Goal: Information Seeking & Learning: Learn about a topic

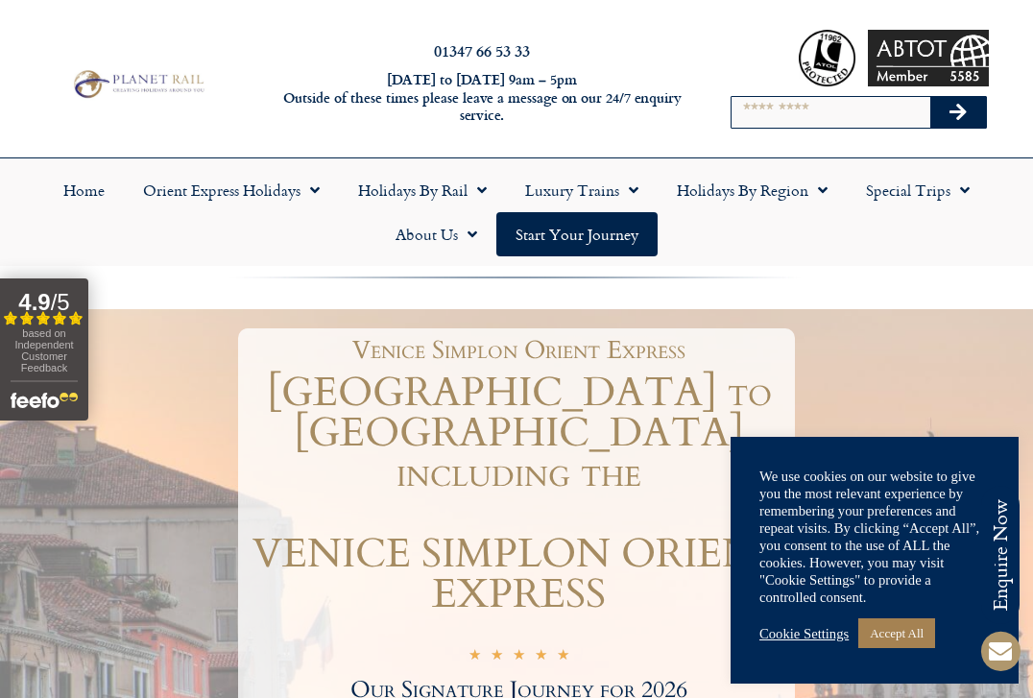
click at [925, 634] on link "Accept All" at bounding box center [896, 633] width 77 height 30
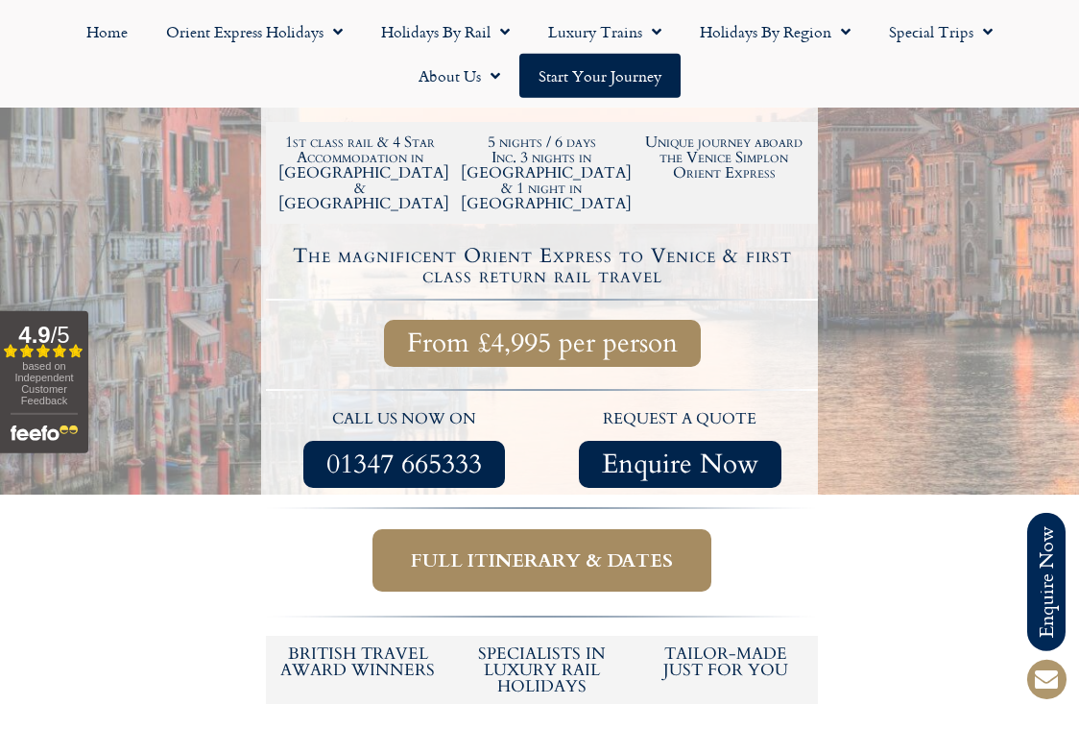
scroll to position [624, 0]
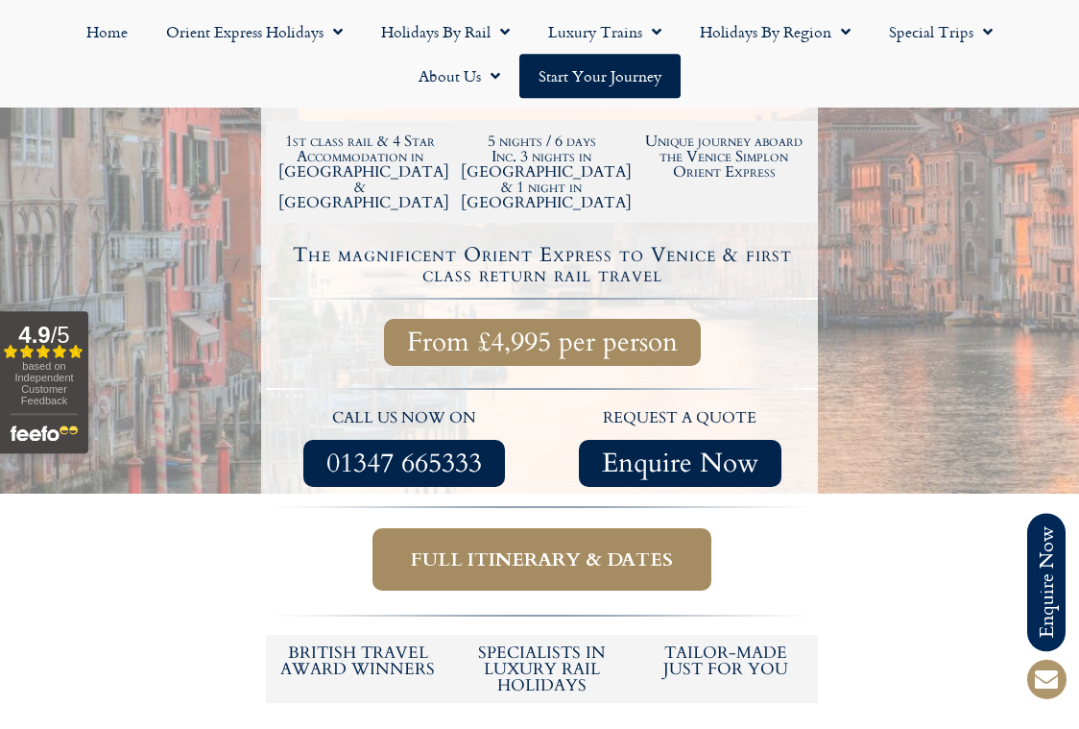
click at [553, 330] on span "From £4,995 per person" at bounding box center [542, 342] width 271 height 24
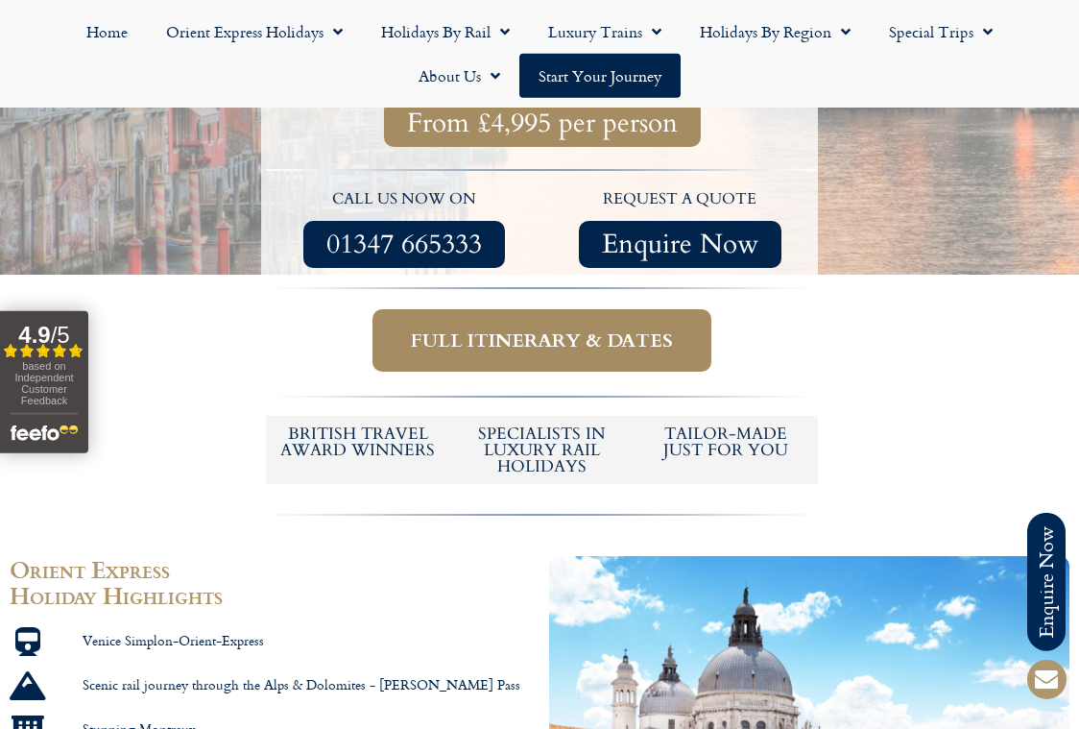
scroll to position [832, 0]
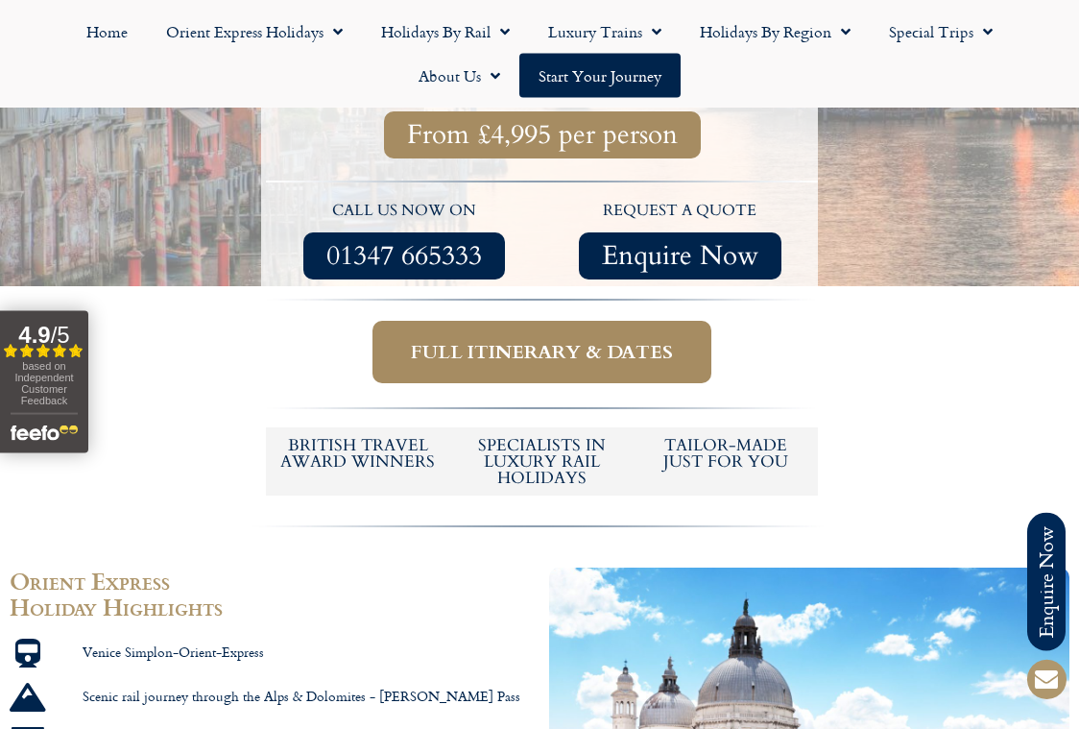
click at [598, 340] on span "Full itinerary & dates" at bounding box center [542, 352] width 262 height 24
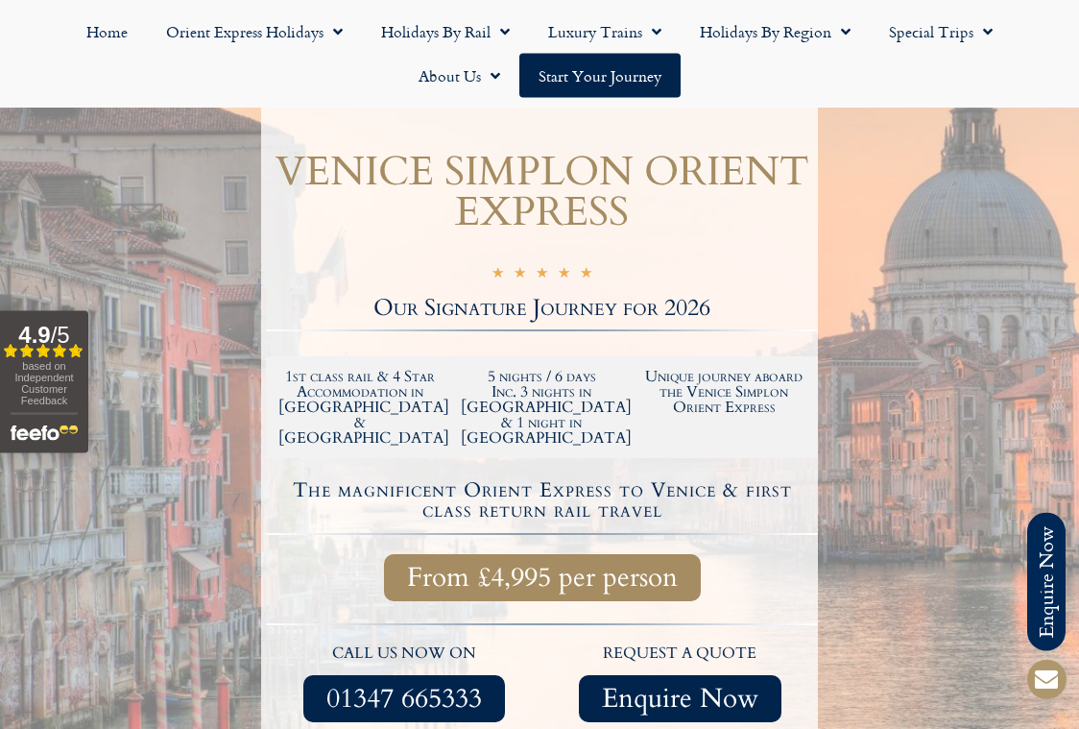
scroll to position [390, 0]
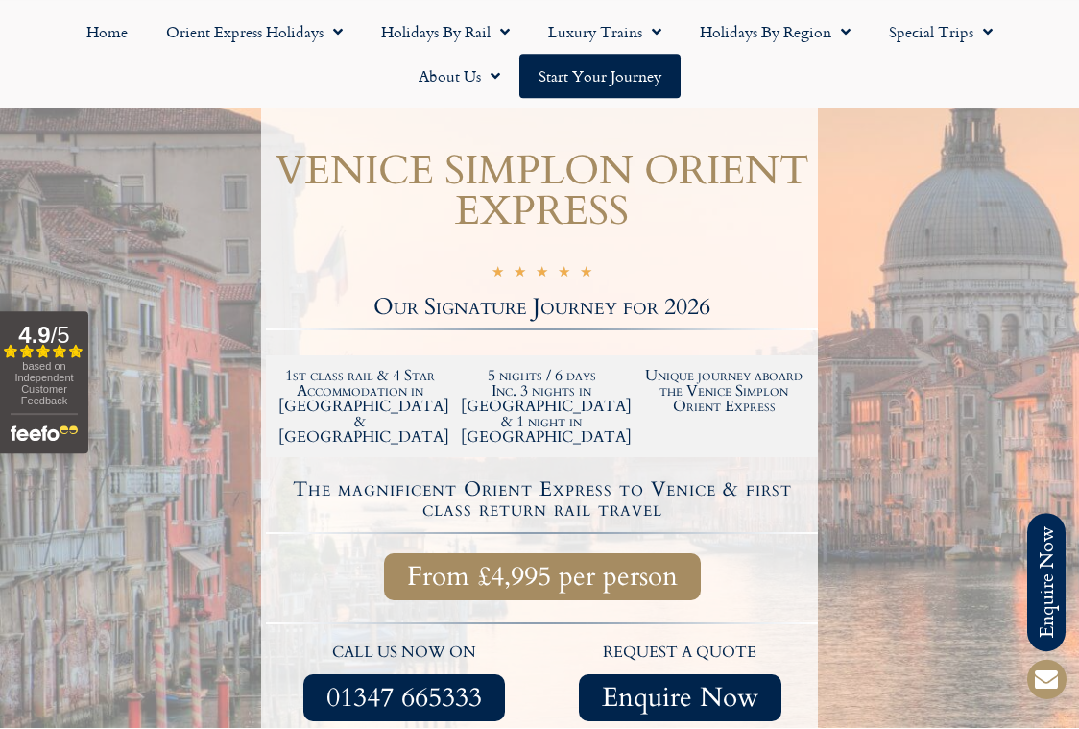
click at [645, 565] on span "From £4,995 per person" at bounding box center [542, 577] width 271 height 24
click at [651, 565] on span "From £4,995 per person" at bounding box center [542, 577] width 271 height 24
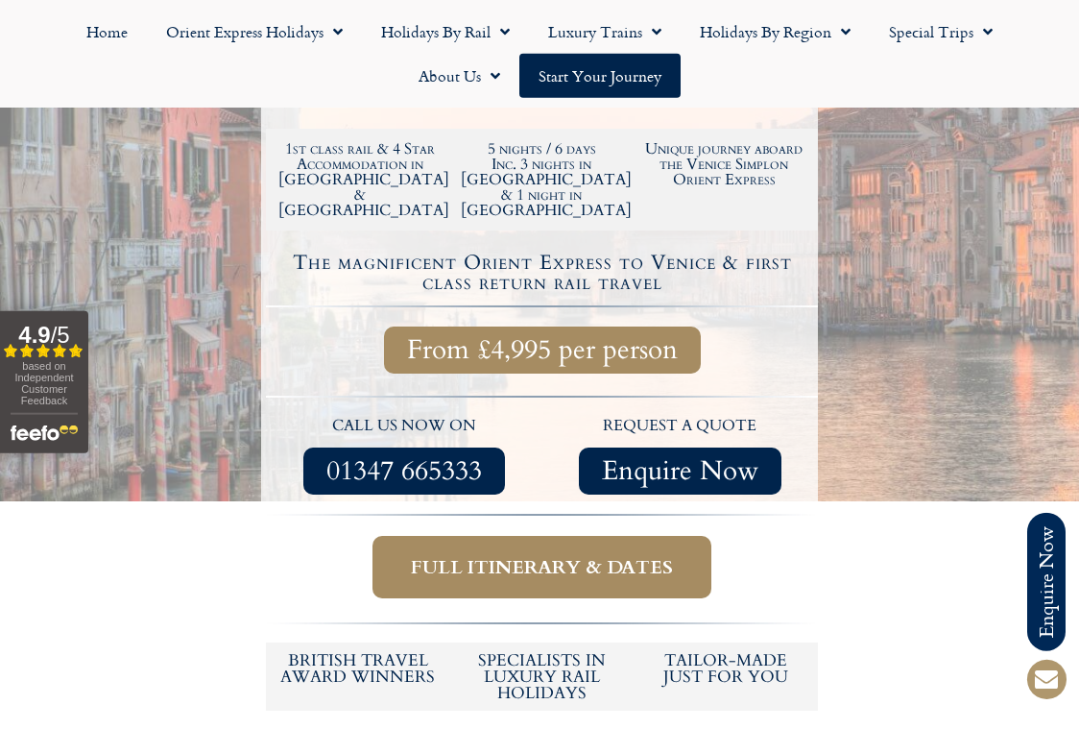
scroll to position [639, 0]
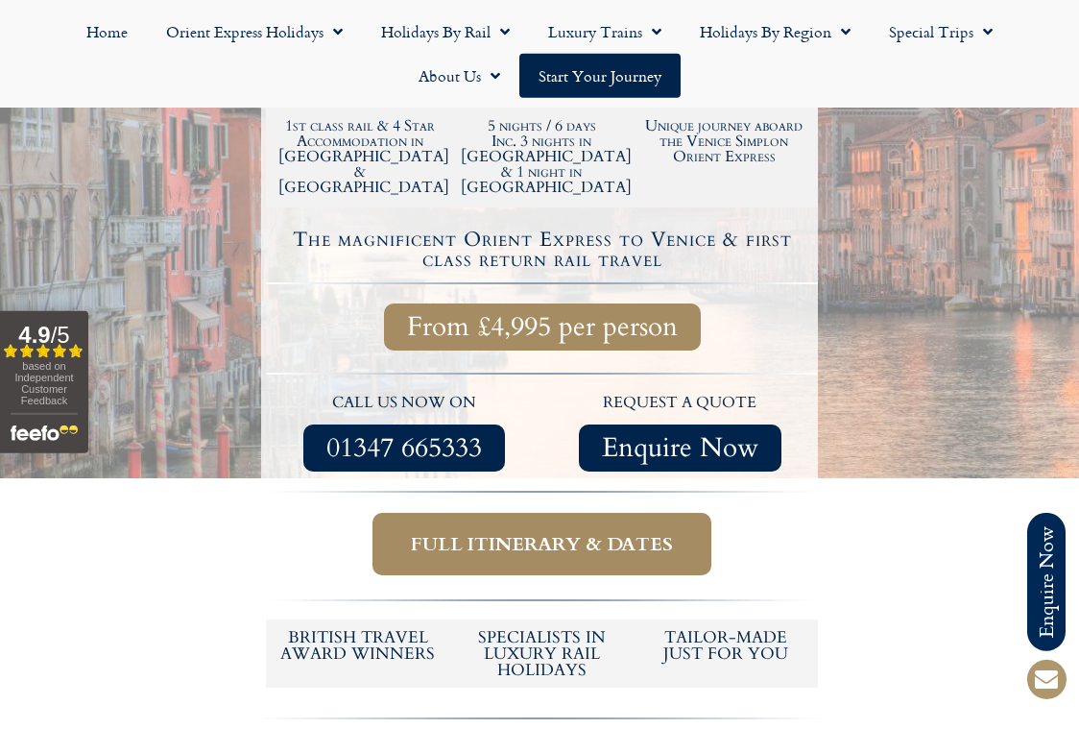
click at [650, 532] on span "Full itinerary & dates" at bounding box center [542, 544] width 262 height 24
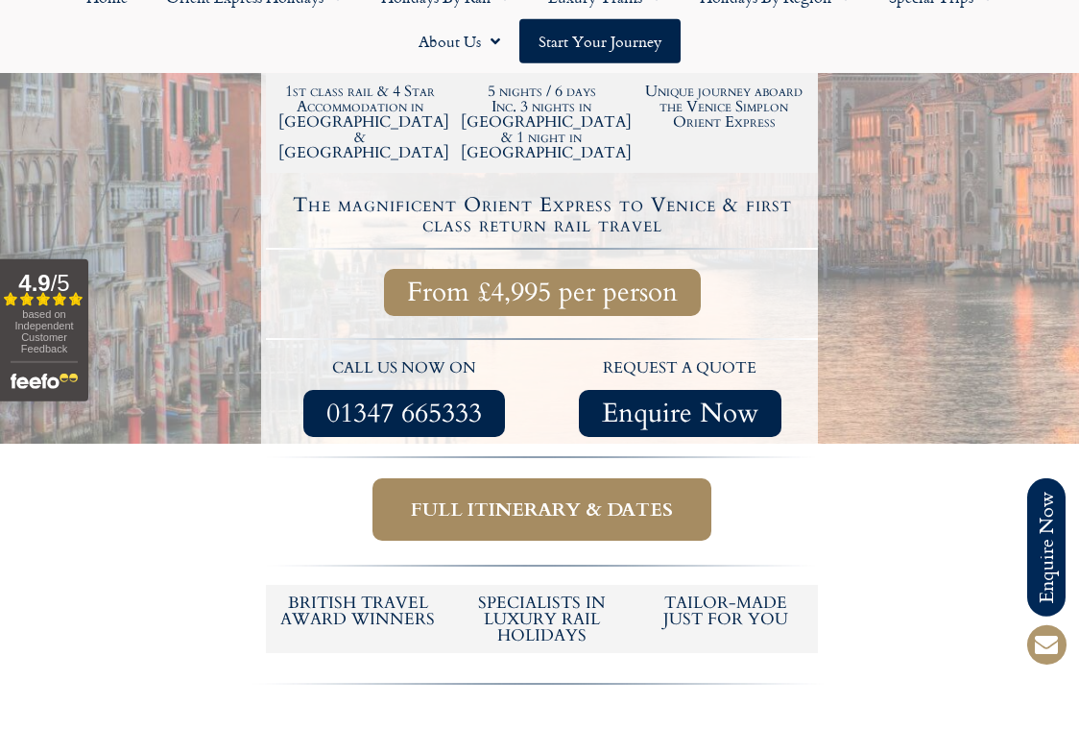
scroll to position [676, 0]
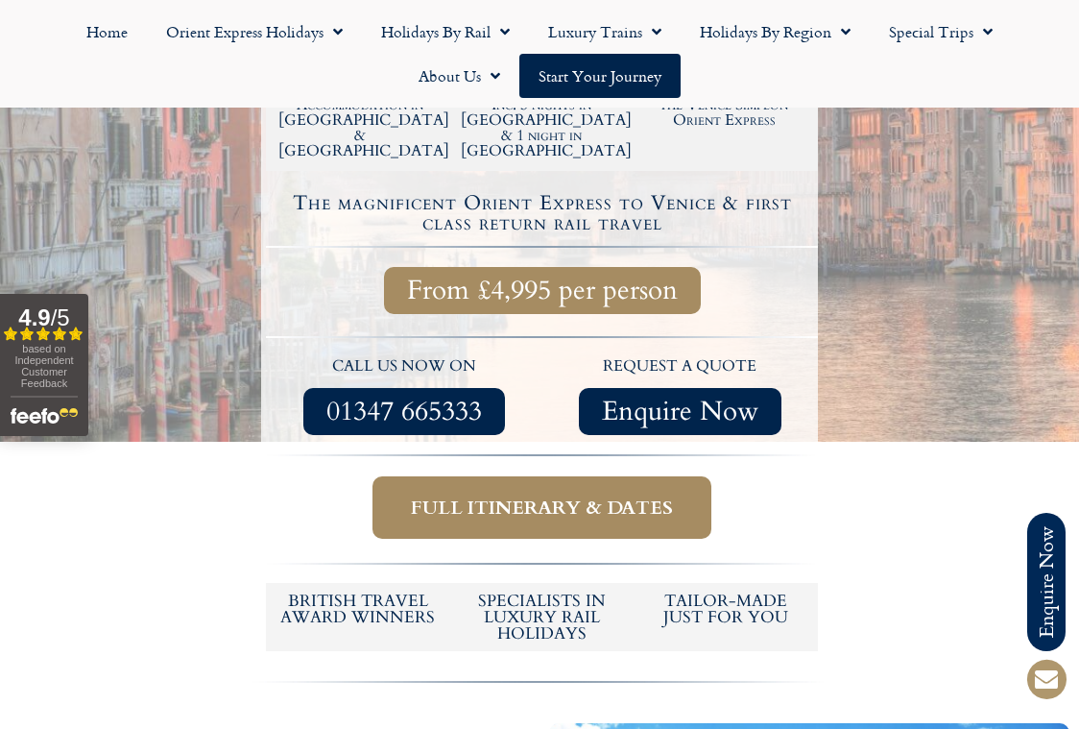
click at [658, 495] on span "Full itinerary & dates" at bounding box center [542, 507] width 262 height 24
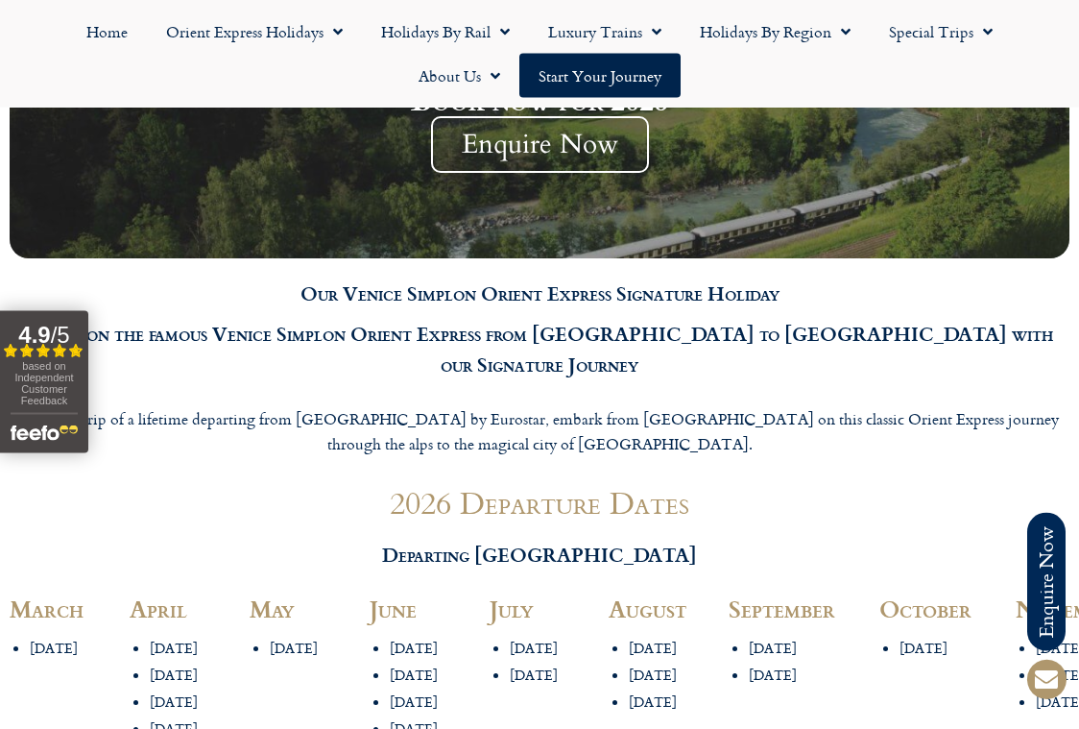
scroll to position [1916, 0]
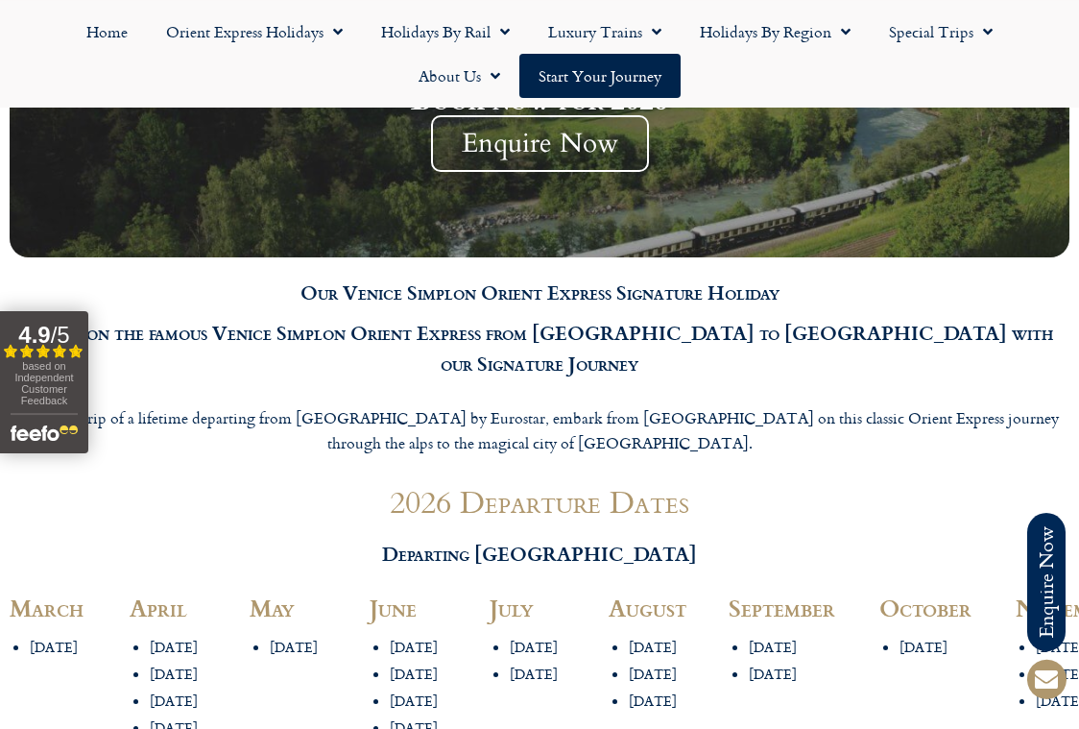
click at [668, 596] on h2 "August" at bounding box center [659, 607] width 101 height 23
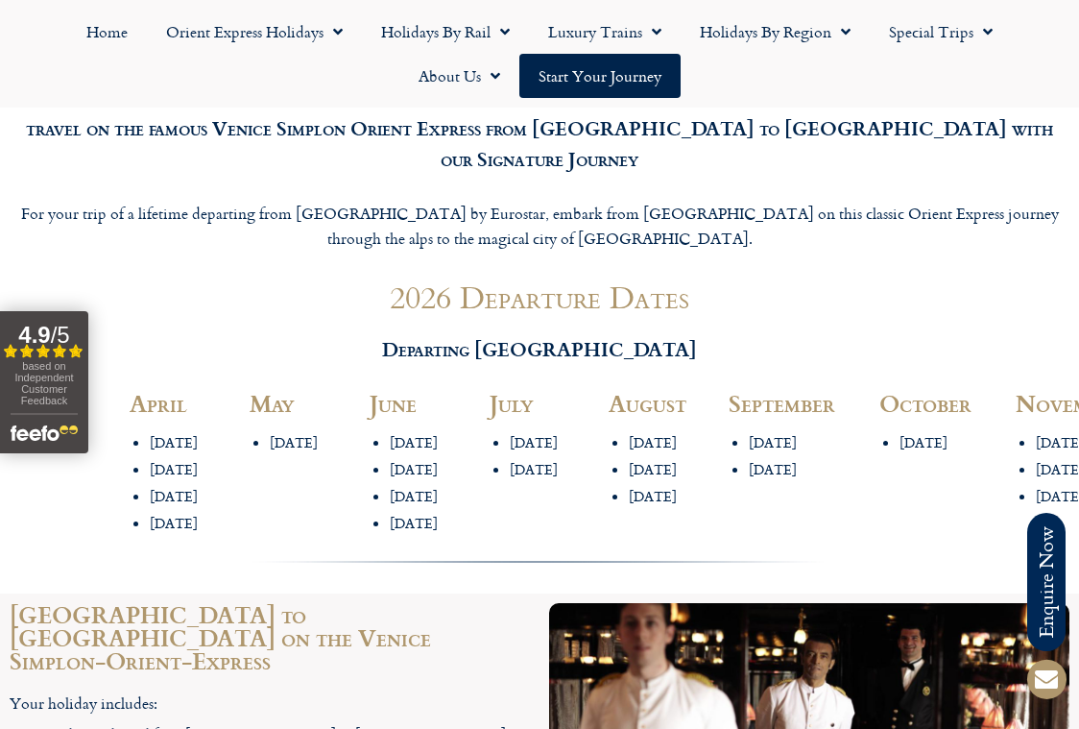
scroll to position [2117, 0]
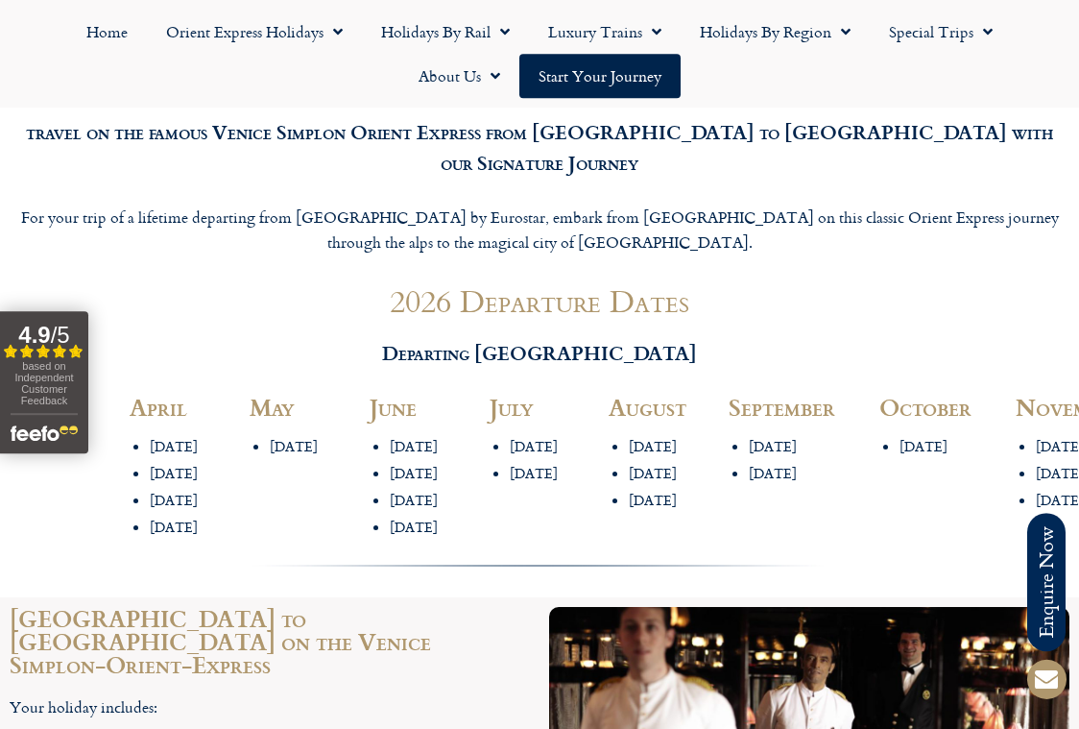
click at [621, 78] on link "Start your Journey" at bounding box center [599, 76] width 161 height 44
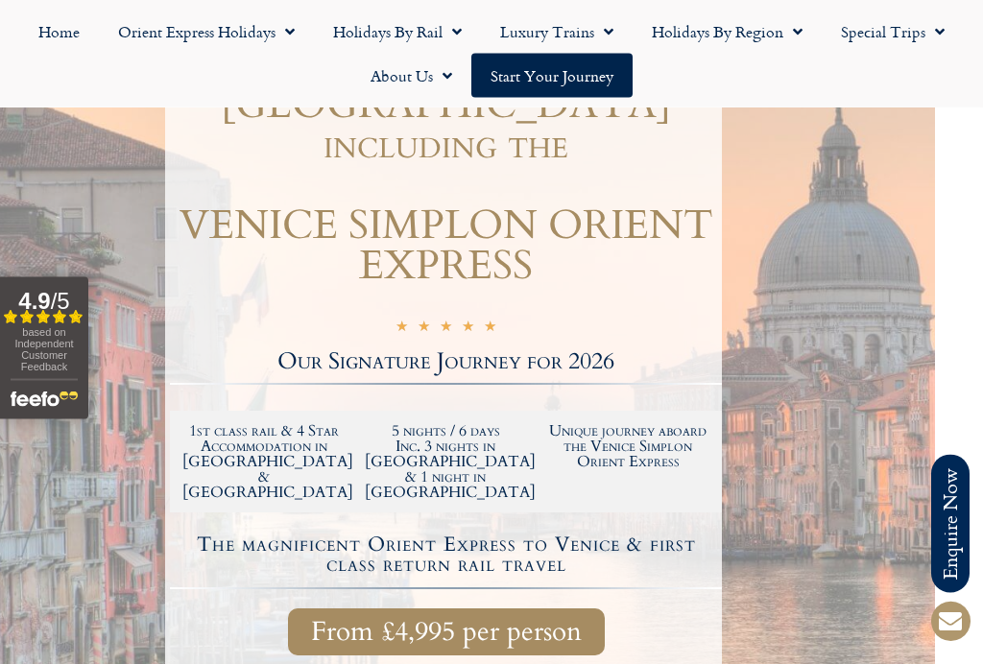
scroll to position [295, 48]
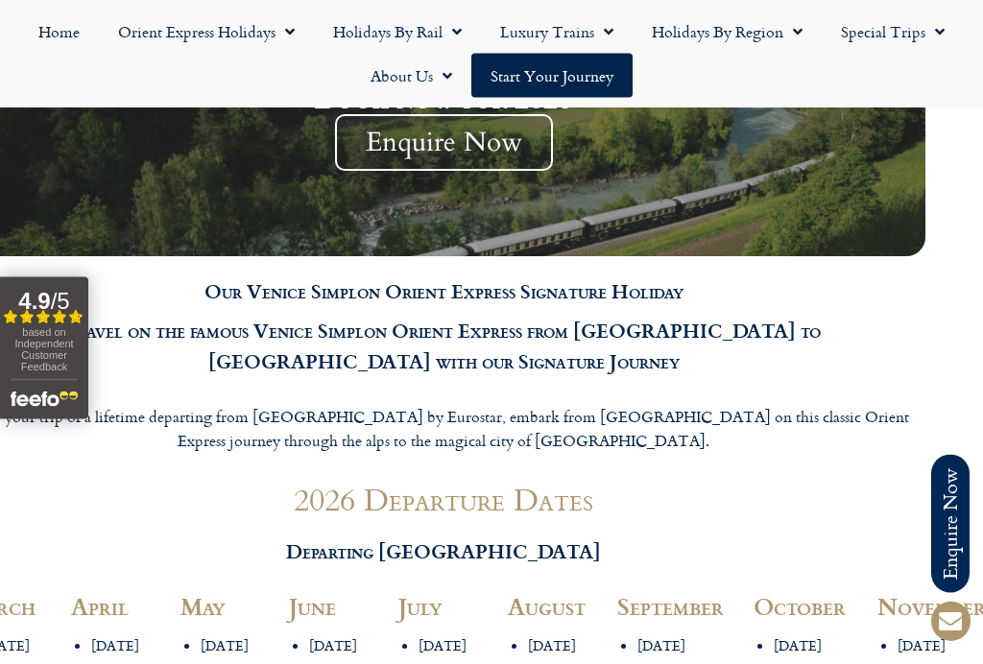
scroll to position [1890, 48]
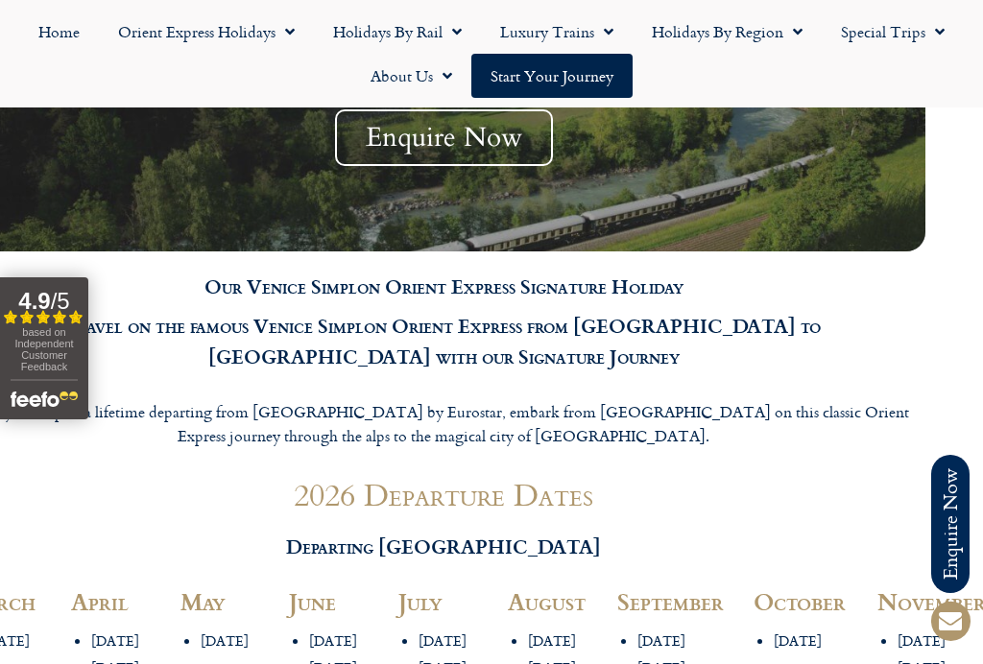
click at [554, 591] on h2 "August" at bounding box center [553, 602] width 90 height 23
click at [565, 591] on h2 "August" at bounding box center [553, 602] width 90 height 23
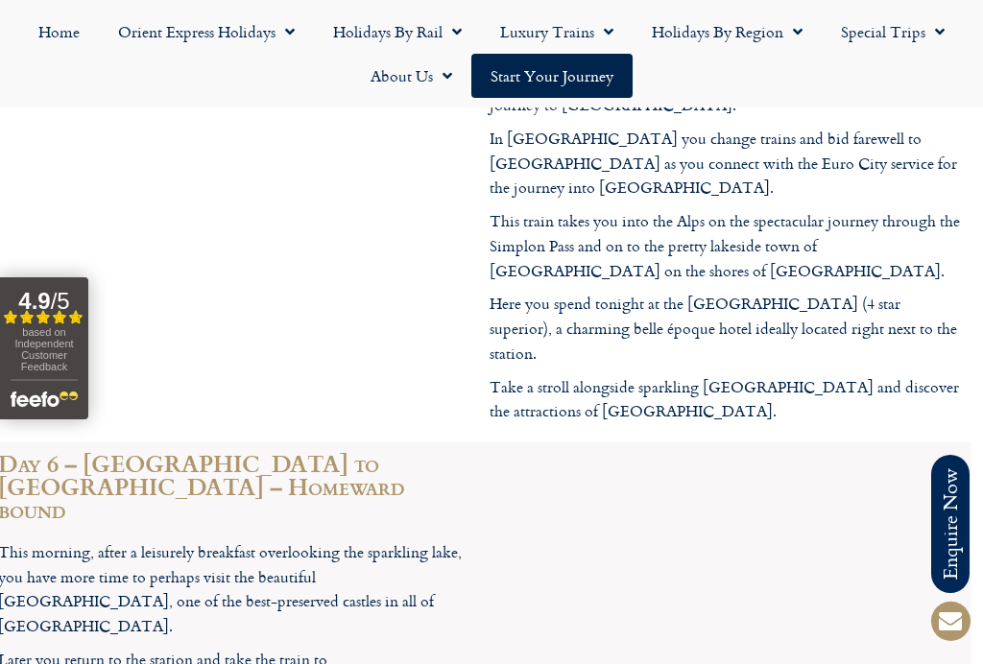
scroll to position [4956, 12]
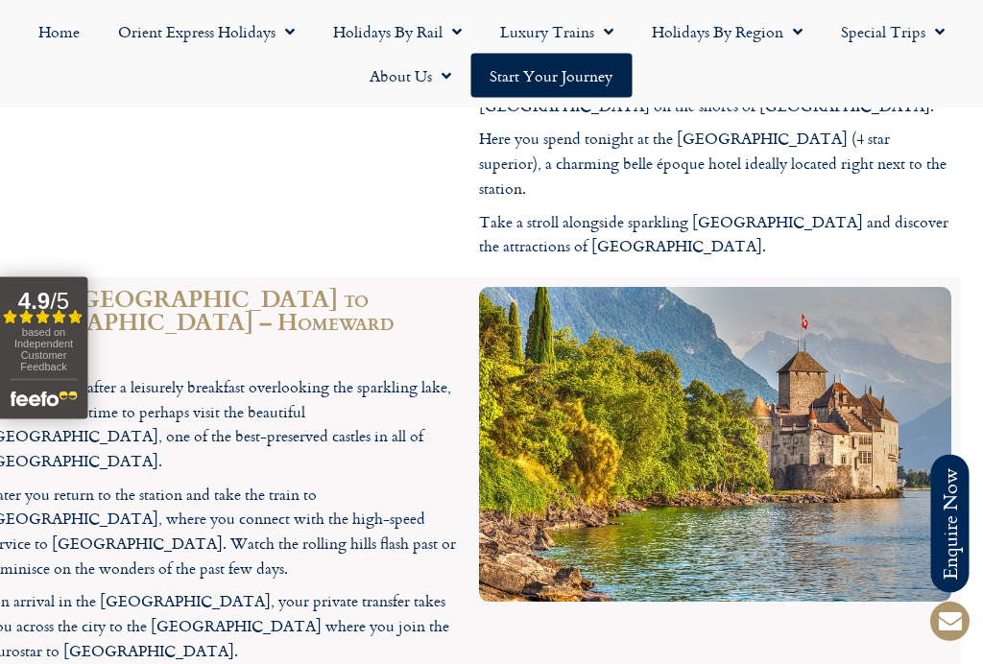
scroll to position [5122, 21]
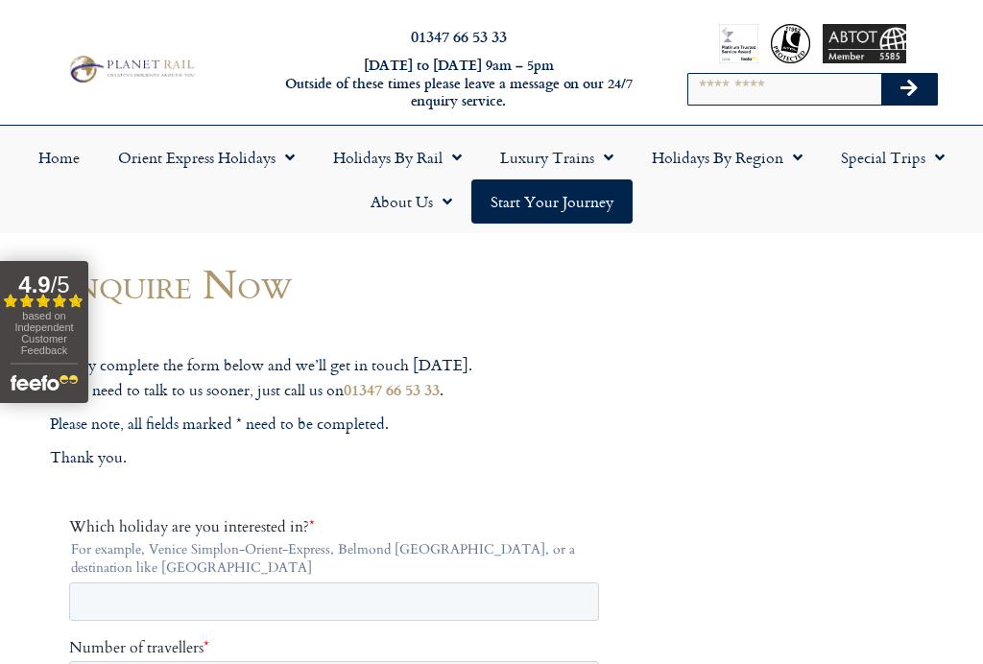
click at [907, 165] on link "Special Trips" at bounding box center [893, 157] width 142 height 44
click at [903, 210] on link "Latest Experiences" at bounding box center [890, 202] width 186 height 44
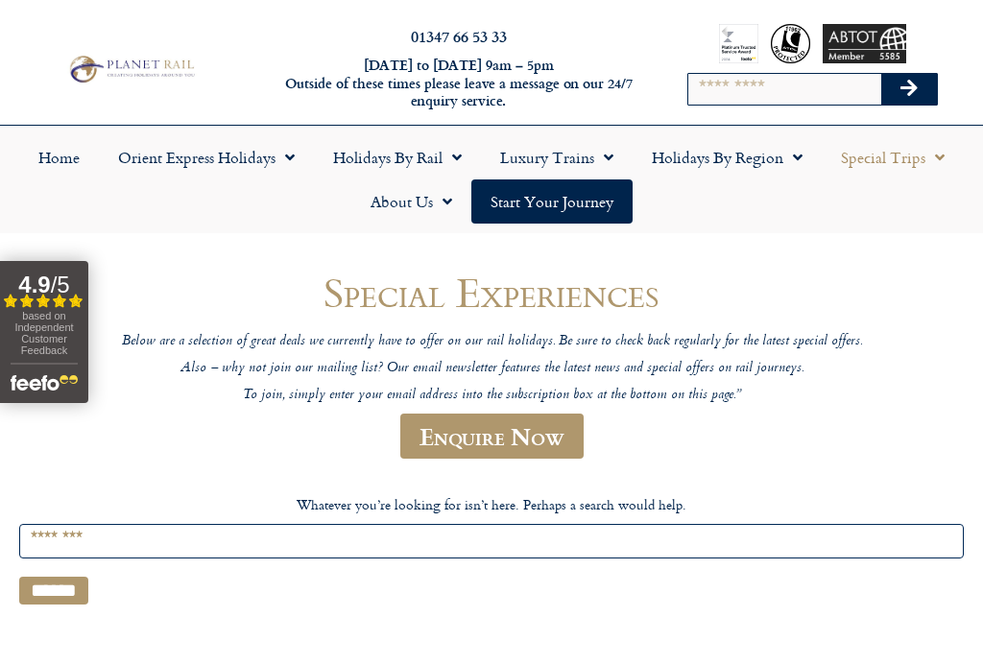
click at [219, 179] on link "Orient Express Holidays" at bounding box center [206, 157] width 215 height 44
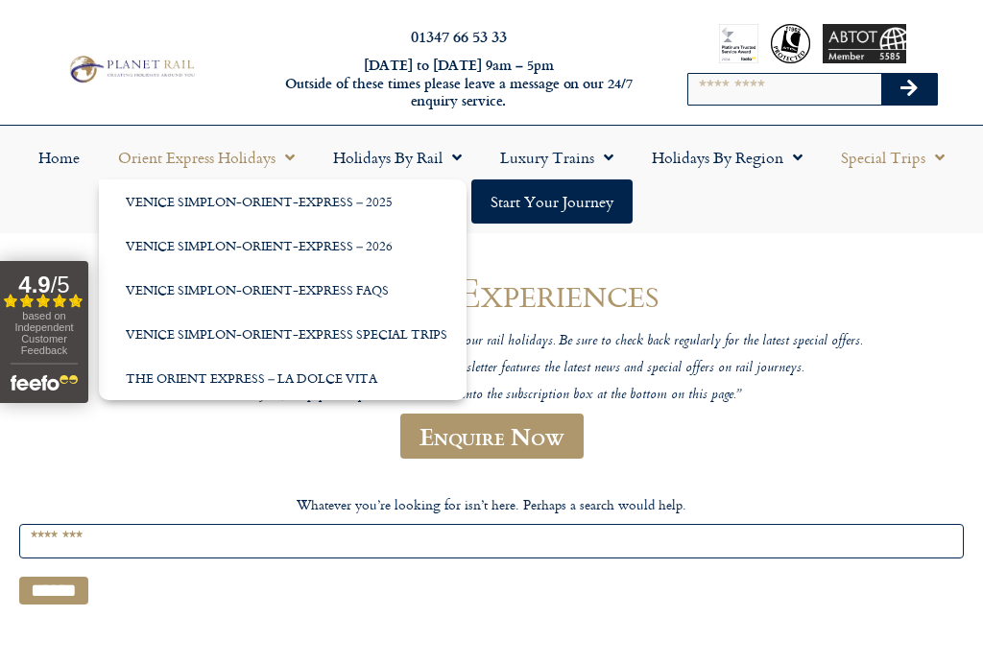
click at [289, 166] on span "Menu" at bounding box center [285, 157] width 19 height 35
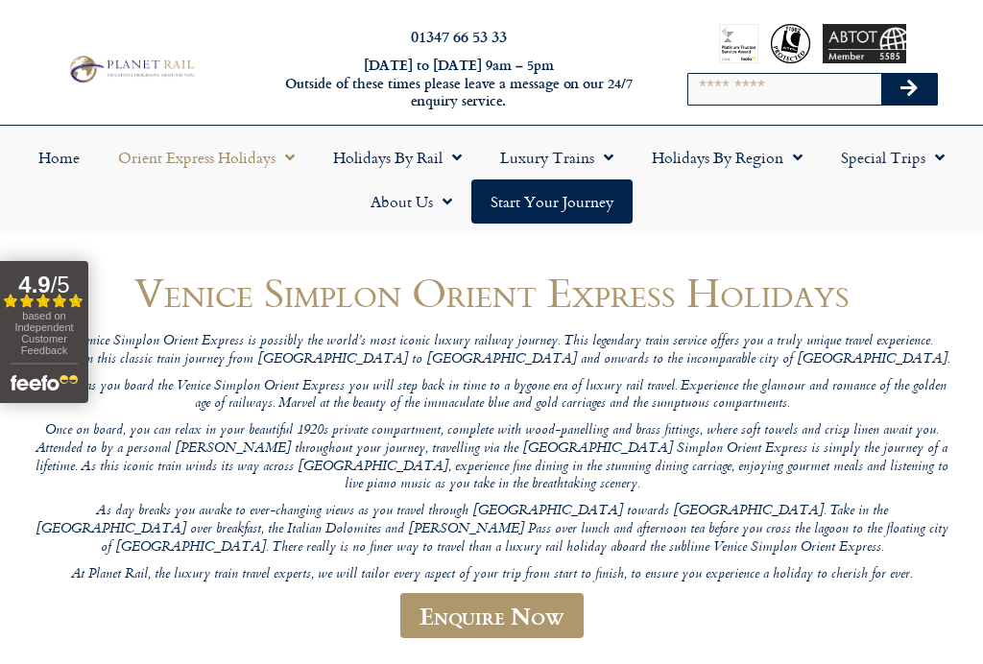
click at [274, 139] on link "Orient Express Holidays" at bounding box center [206, 157] width 215 height 44
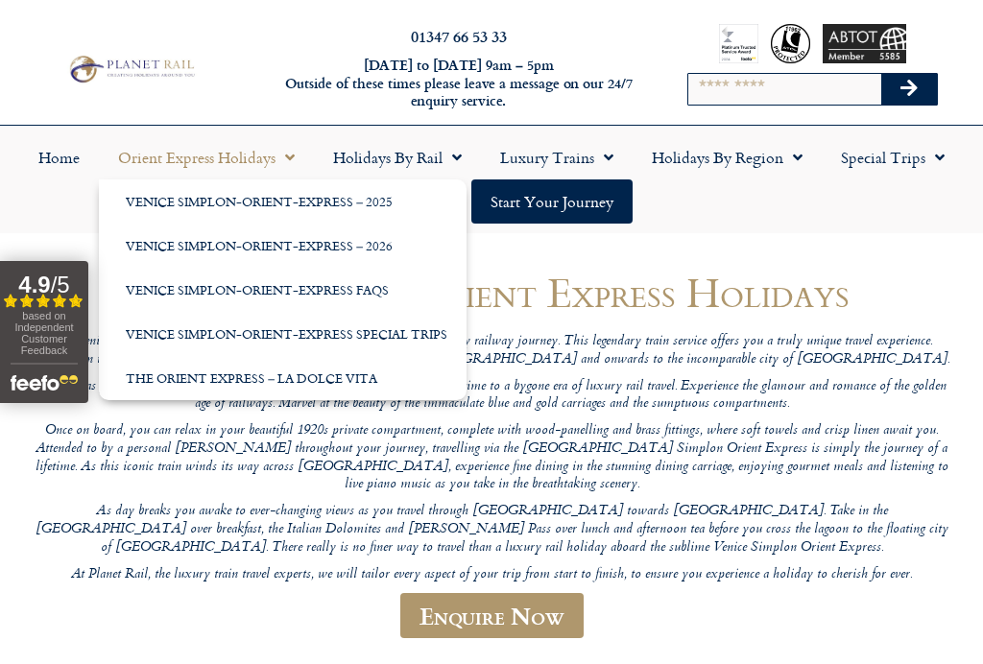
click at [374, 255] on link "Venice Simplon-Orient-Express – 2026" at bounding box center [283, 246] width 368 height 44
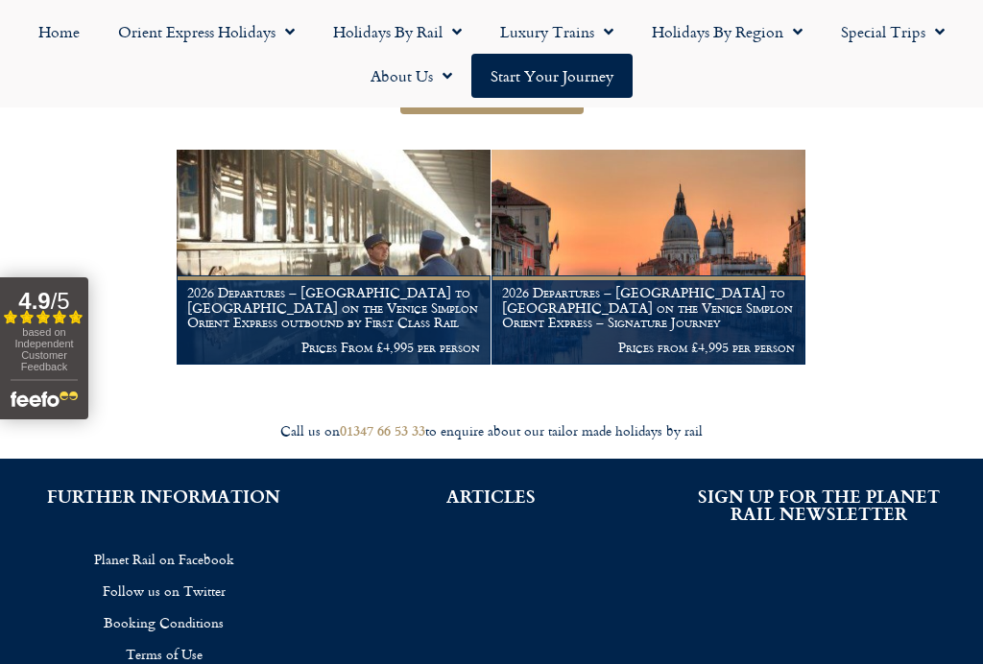
scroll to position [290, 0]
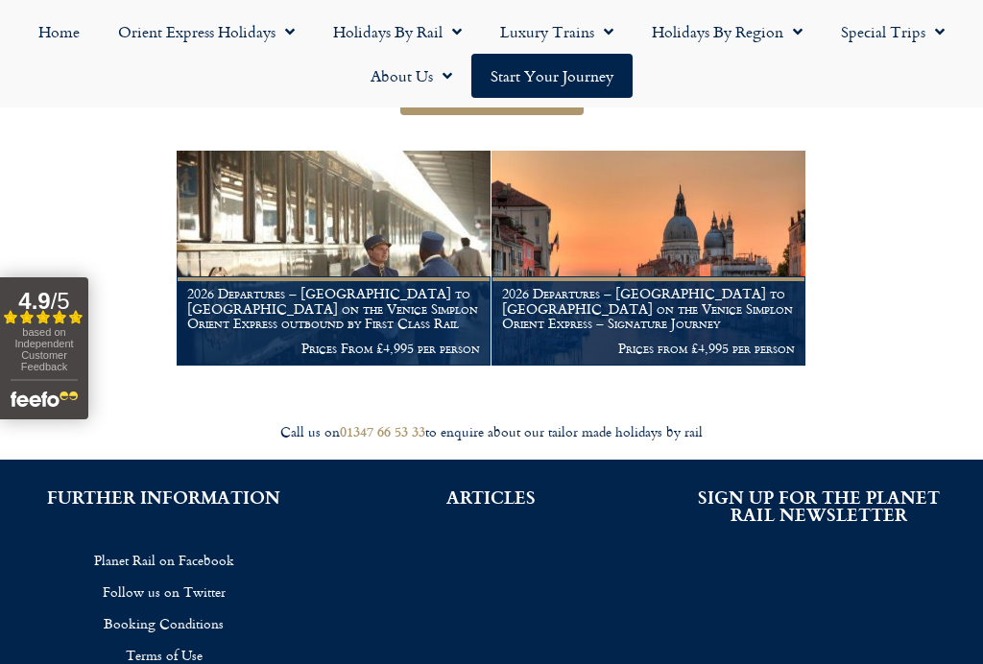
click at [683, 277] on figcaption "2026 Departures – [GEOGRAPHIC_DATA] to [GEOGRAPHIC_DATA] on the Venice Simplon …" at bounding box center [649, 321] width 314 height 89
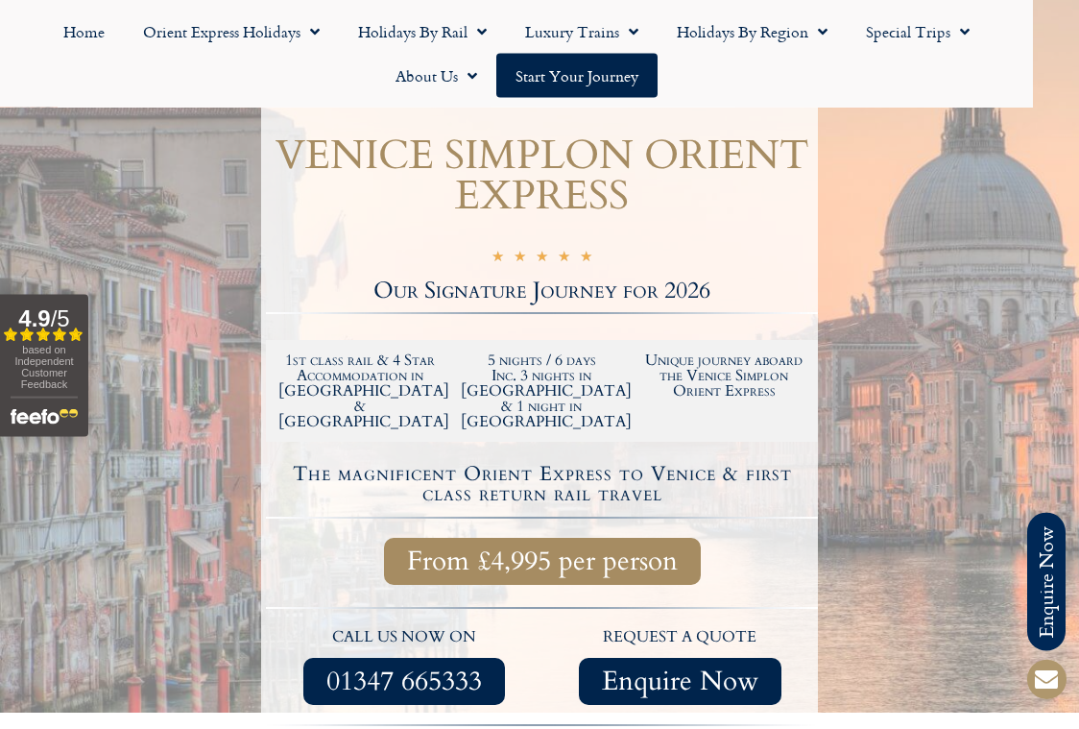
scroll to position [410, 0]
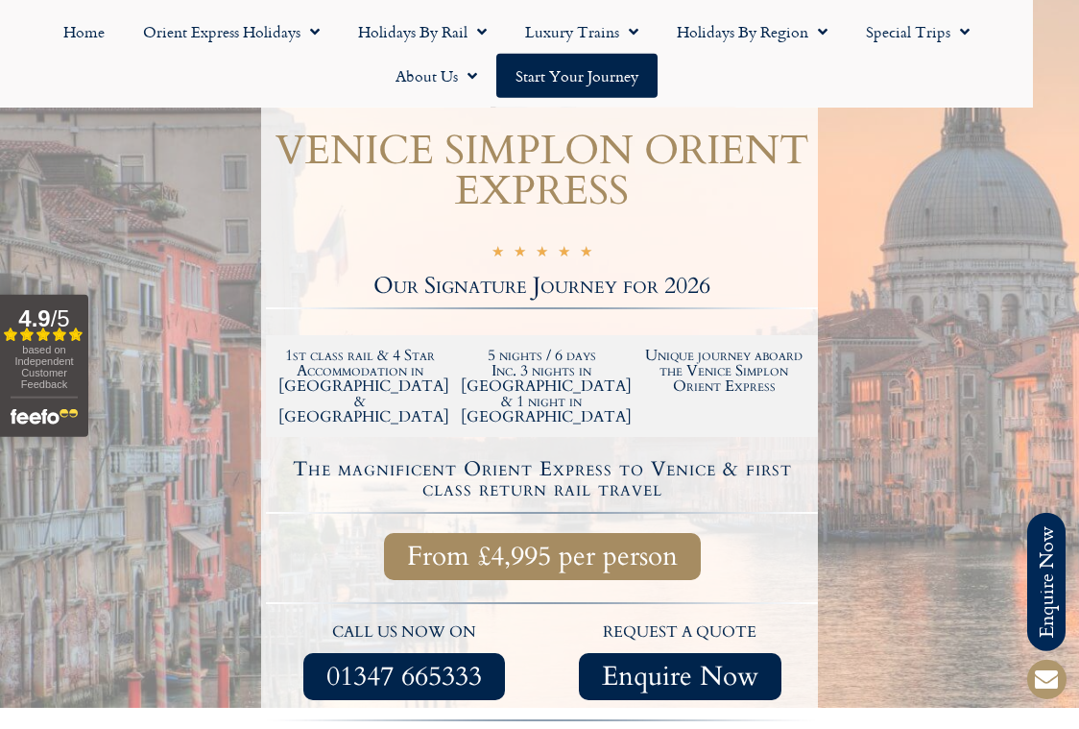
click at [733, 664] on span "Enquire Now" at bounding box center [680, 676] width 157 height 24
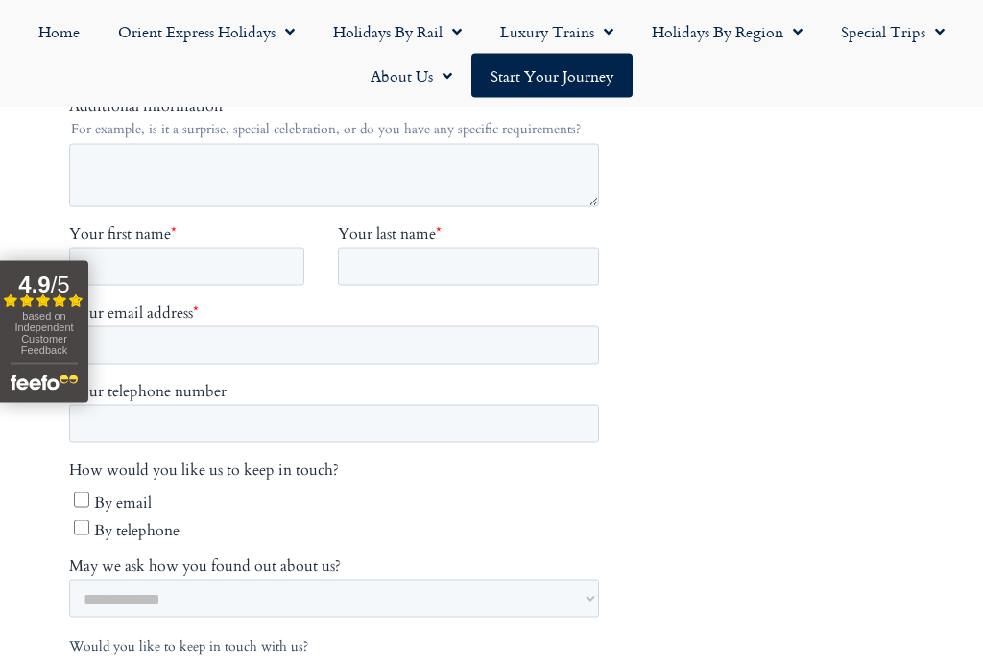
scroll to position [806, 0]
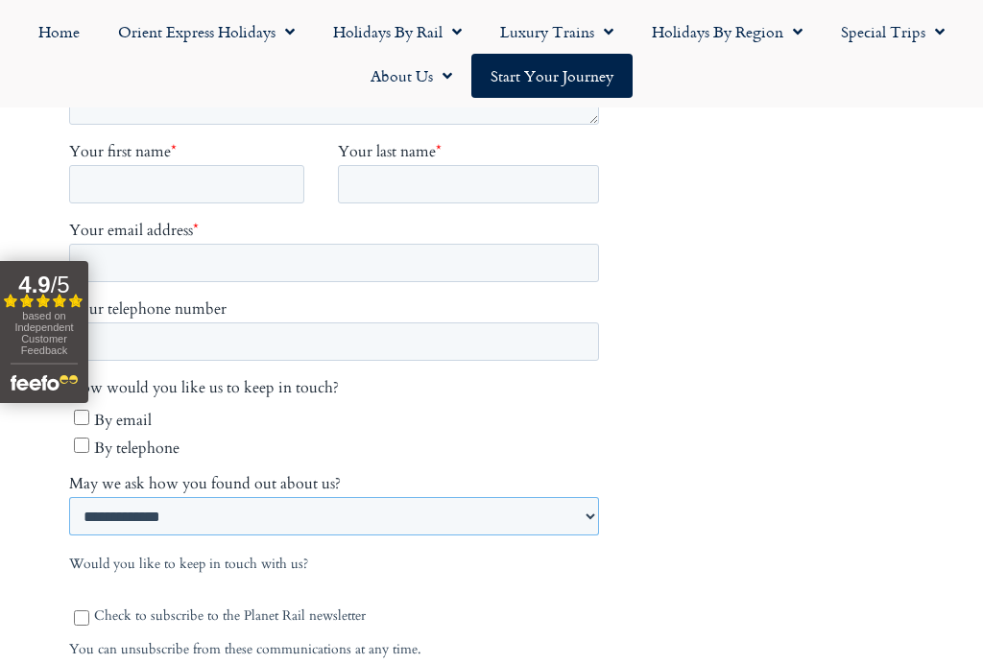
click at [598, 519] on select "**********" at bounding box center [334, 517] width 530 height 38
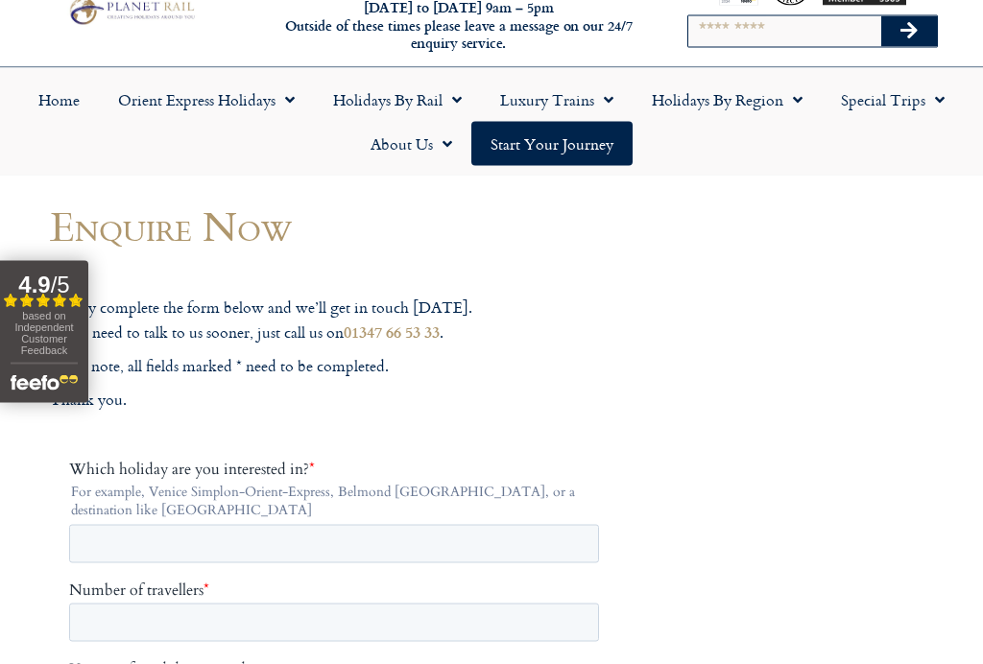
scroll to position [0, 0]
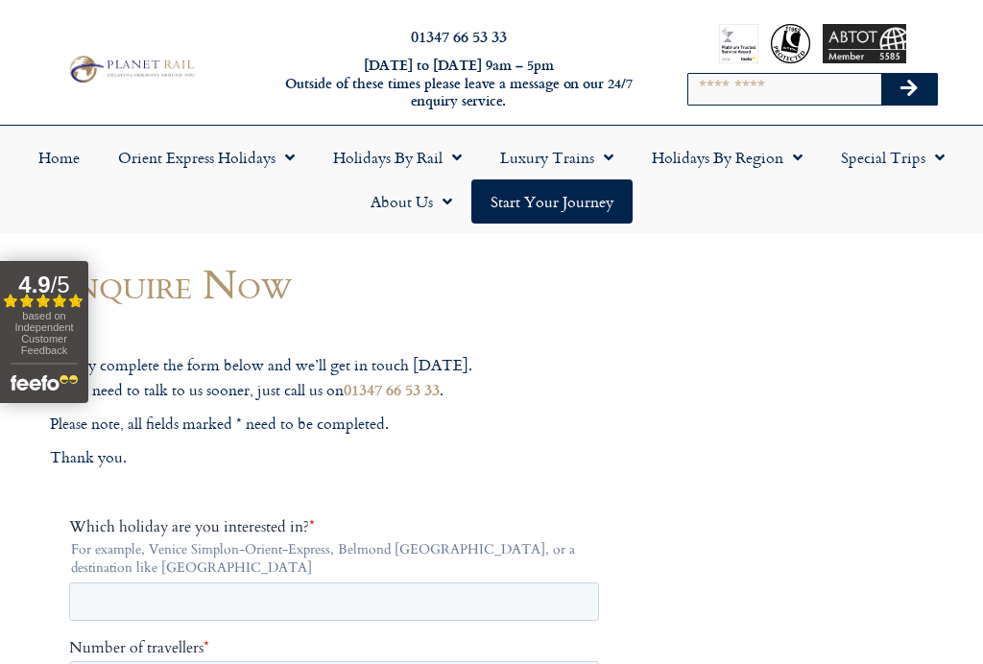
click at [903, 160] on link "Special Trips" at bounding box center [893, 157] width 142 height 44
click at [780, 156] on link "Holidays by Region" at bounding box center [727, 157] width 189 height 44
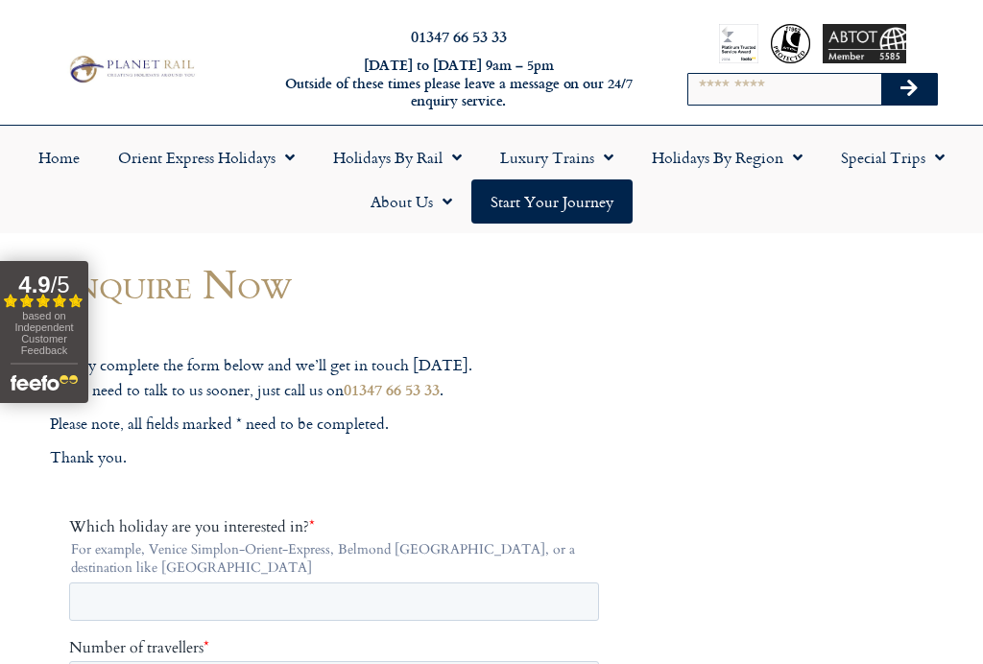
click at [774, 173] on link "Holidays by Region" at bounding box center [727, 157] width 189 height 44
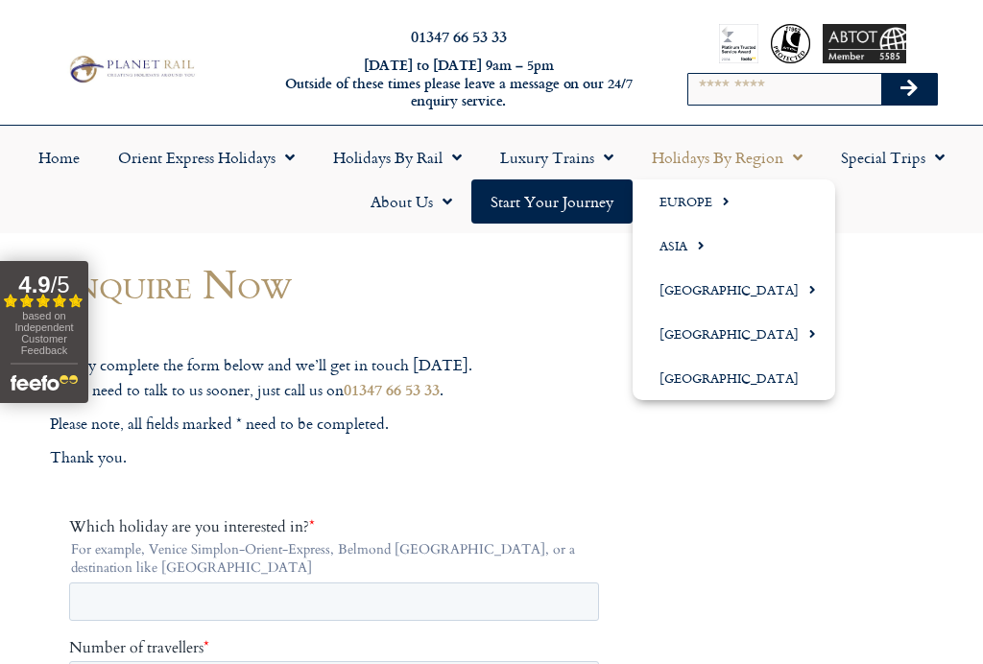
click at [735, 385] on link "[GEOGRAPHIC_DATA]" at bounding box center [734, 378] width 203 height 44
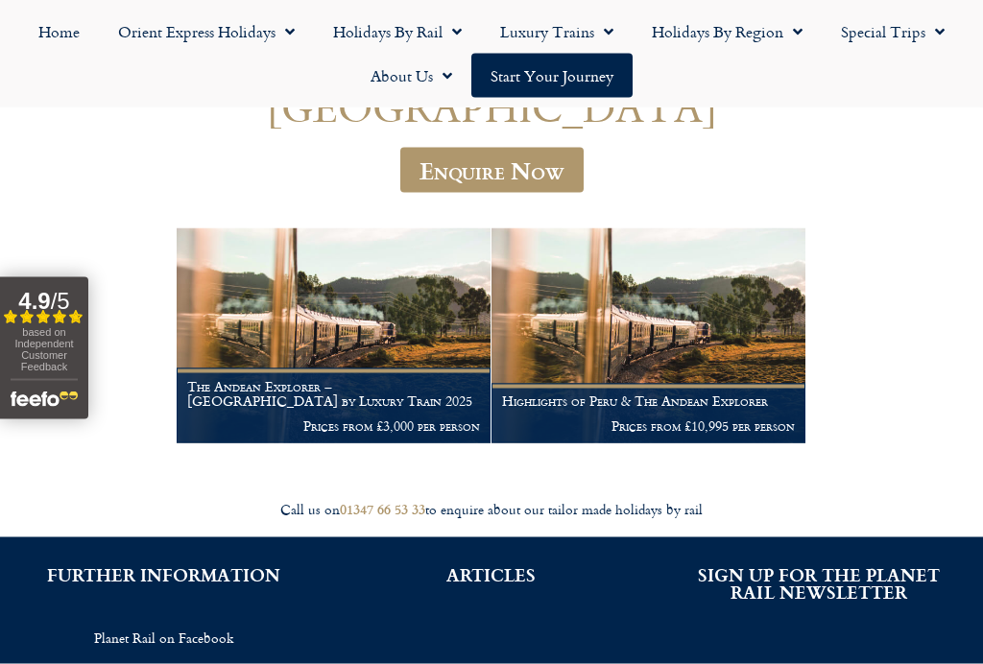
scroll to position [187, 0]
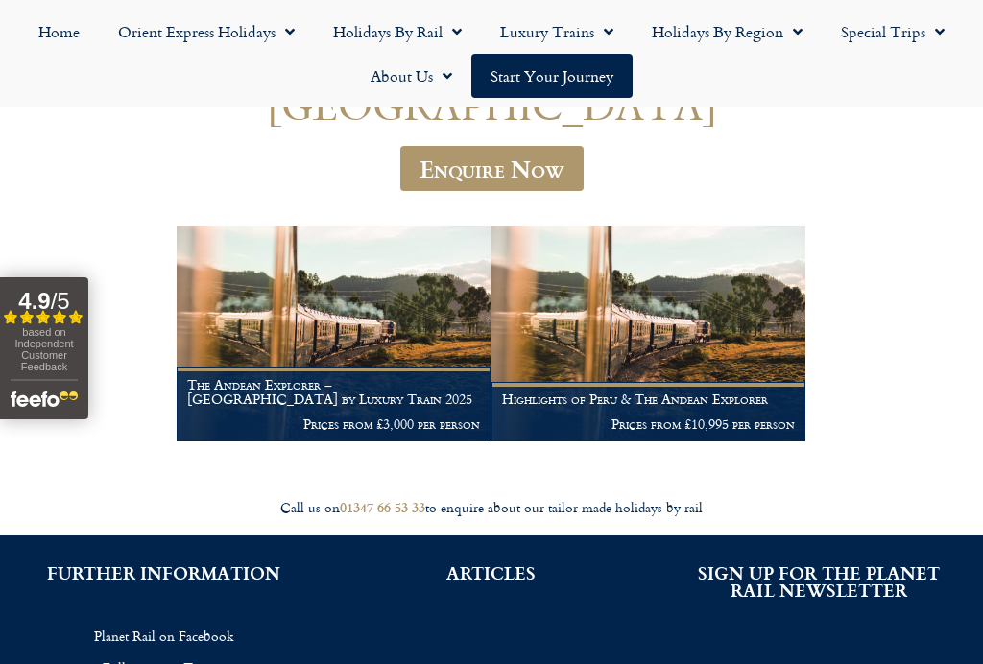
click at [418, 377] on h1 "The Andean Explorer – [GEOGRAPHIC_DATA] by Luxury Train 2025" at bounding box center [333, 392] width 293 height 31
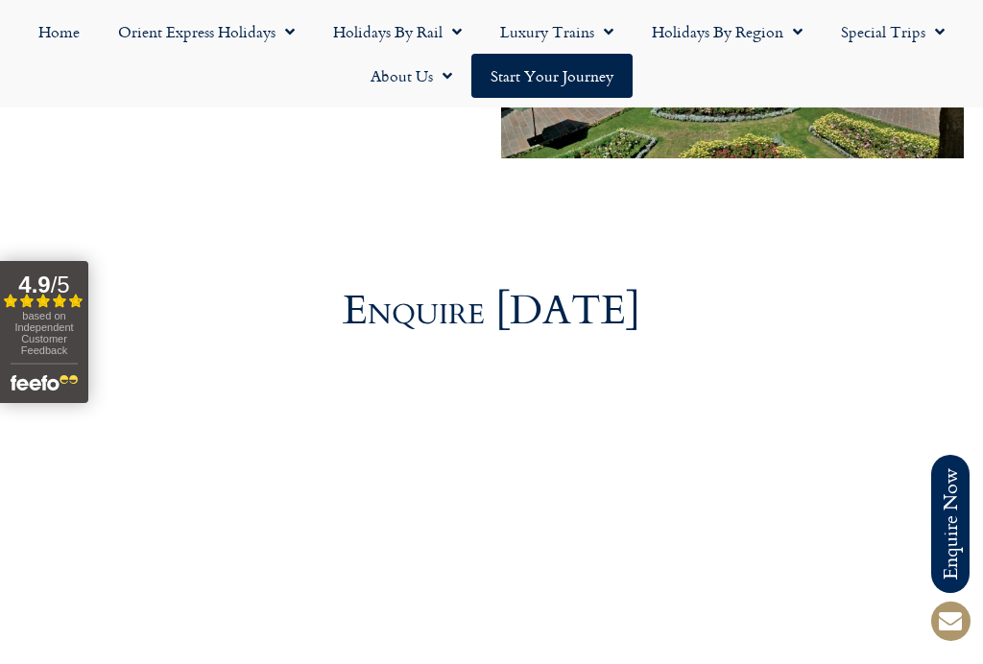
scroll to position [7132, 0]
